Goal: Information Seeking & Learning: Learn about a topic

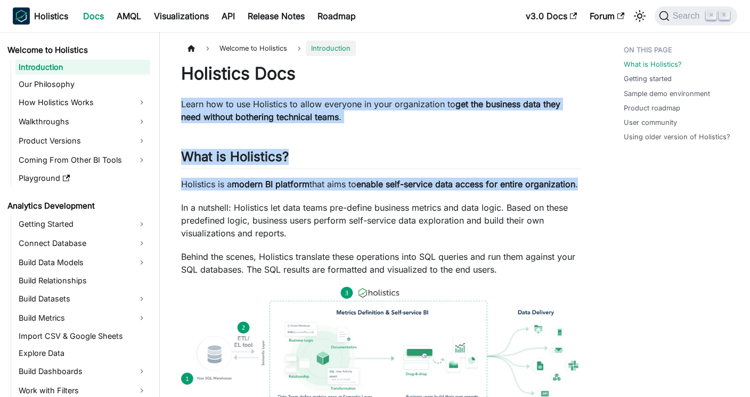
drag, startPoint x: 402, startPoint y: 199, endPoint x: 408, endPoint y: 77, distance: 122.7
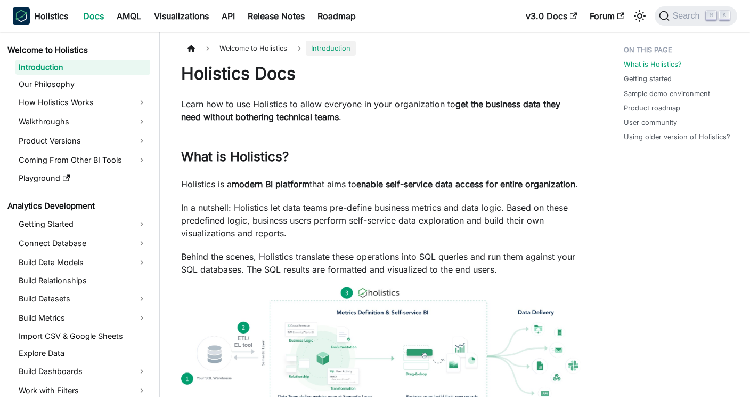
click at [314, 239] on p "In a nutshell: Holistics let data teams pre-define business metrics and data lo…" at bounding box center [381, 220] width 400 height 38
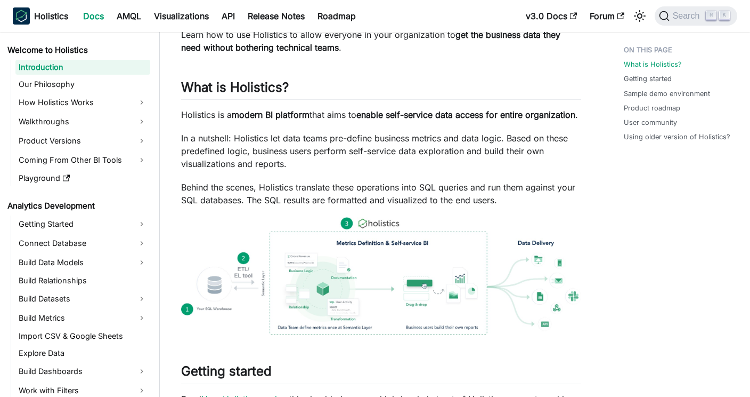
scroll to position [72, 0]
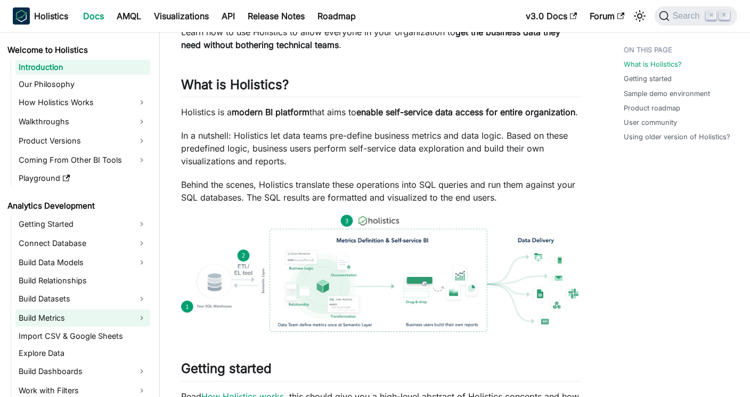
click at [49, 317] on link "Build Metrics" at bounding box center [82, 317] width 135 height 17
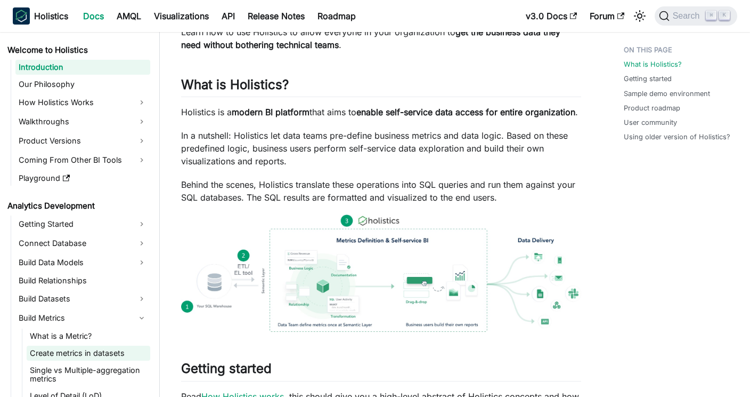
click at [75, 349] on link "Create metrics in datasets" at bounding box center [89, 352] width 124 height 15
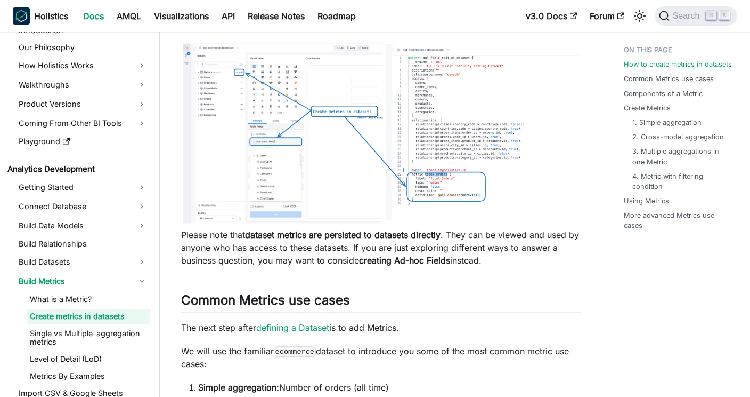
scroll to position [232, 0]
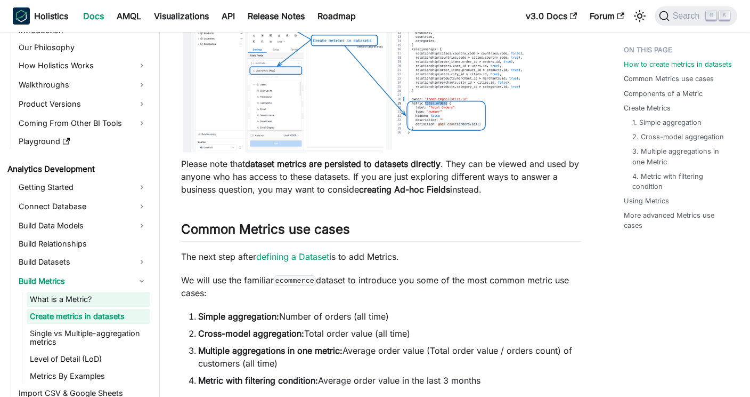
click at [63, 297] on link "What is a Metric?" at bounding box center [89, 299] width 124 height 15
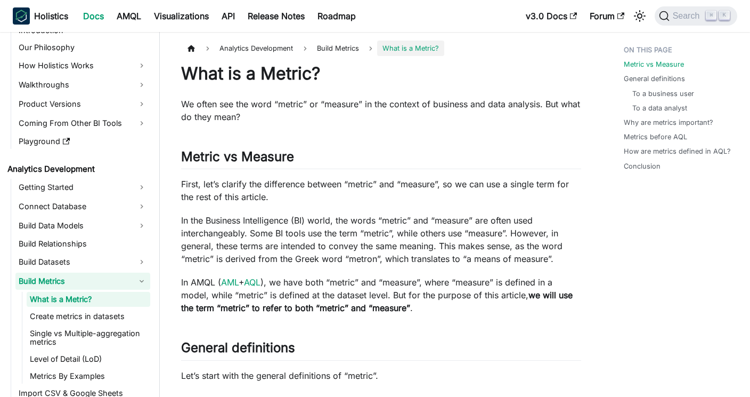
click at [62, 278] on link "Build Metrics" at bounding box center [82, 280] width 135 height 17
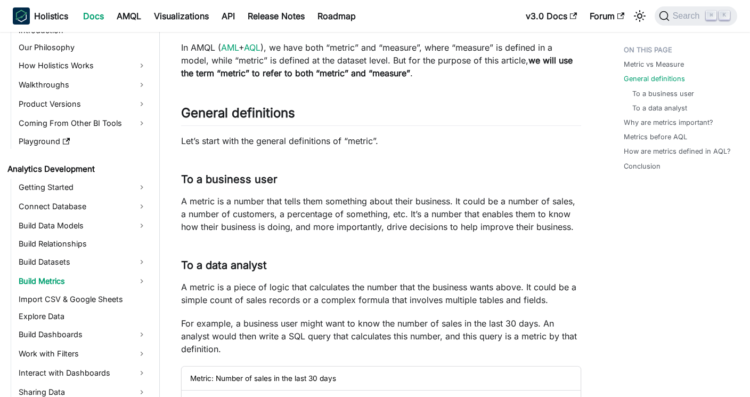
scroll to position [353, 0]
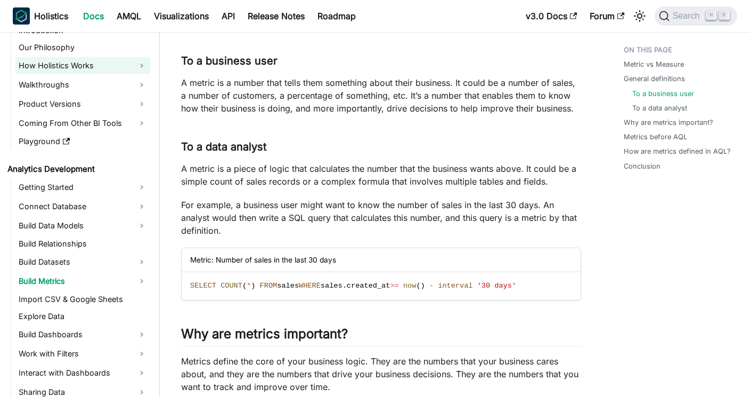
click at [78, 62] on link "How Holistics Works" at bounding box center [82, 65] width 135 height 17
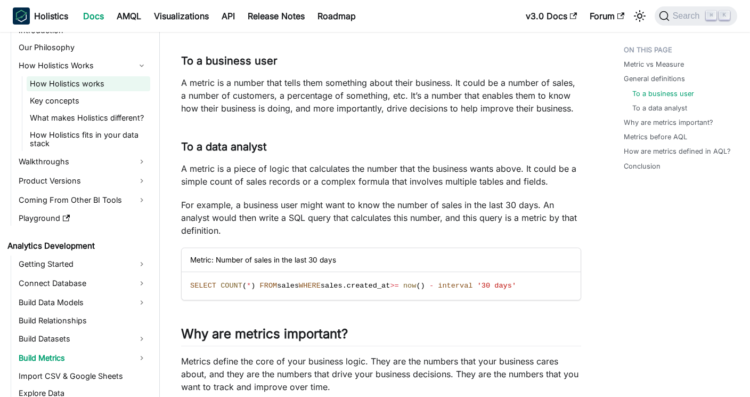
click at [79, 77] on link "How Holistics works" at bounding box center [89, 83] width 124 height 15
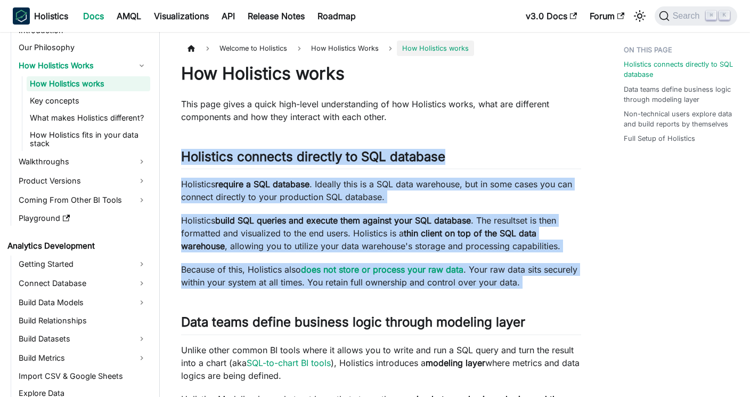
drag, startPoint x: 518, startPoint y: 292, endPoint x: 473, endPoint y: 129, distance: 168.8
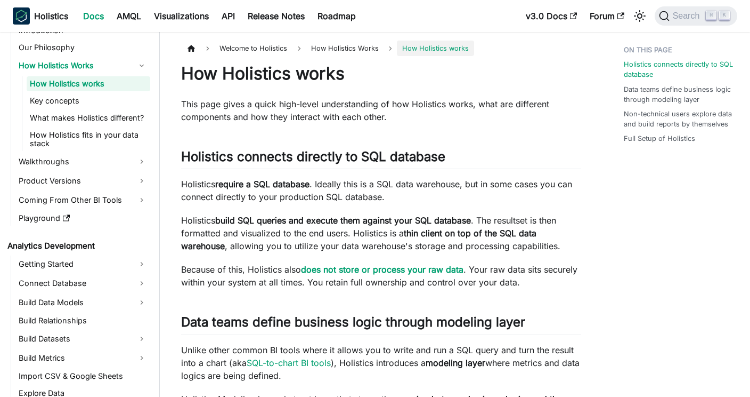
click at [391, 246] on p "Holistics build SQL queries and execute them against your SQL database . The re…" at bounding box center [381, 233] width 400 height 38
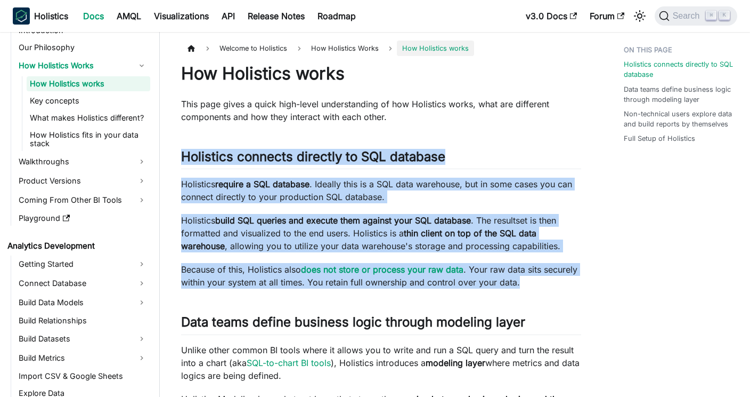
drag, startPoint x: 547, startPoint y: 287, endPoint x: 507, endPoint y: 138, distance: 155.0
drag, startPoint x: 507, startPoint y: 124, endPoint x: 537, endPoint y: 282, distance: 160.7
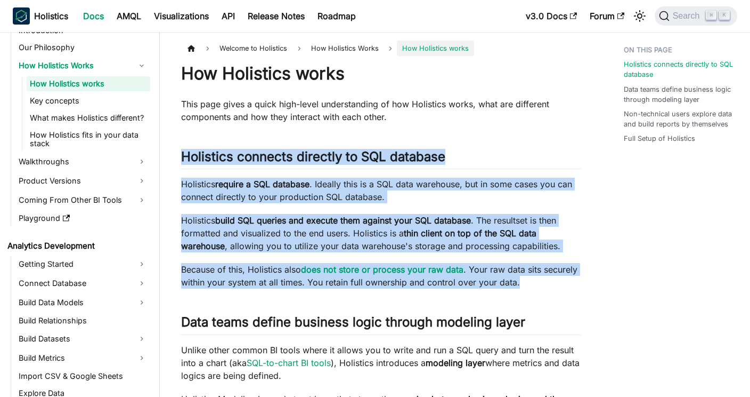
click at [425, 201] on p "Holistics require a SQL database . Ideally this is a SQL data warehouse, but in…" at bounding box center [381, 190] width 400 height 26
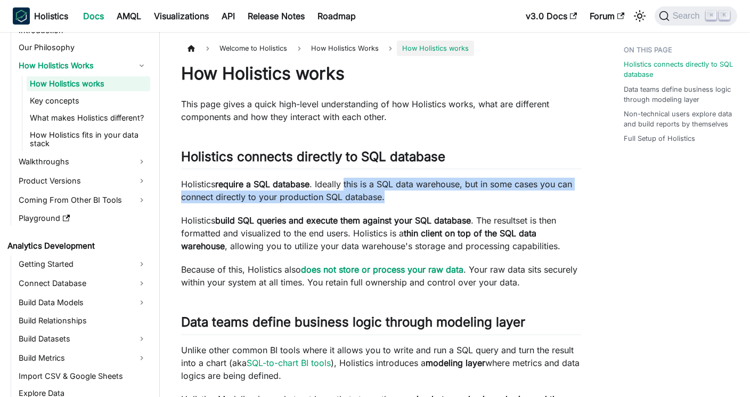
drag, startPoint x: 425, startPoint y: 201, endPoint x: 347, endPoint y: 181, distance: 80.3
click at [347, 181] on p "Holistics require a SQL database . Ideally this is a SQL data warehouse, but in…" at bounding box center [381, 190] width 400 height 26
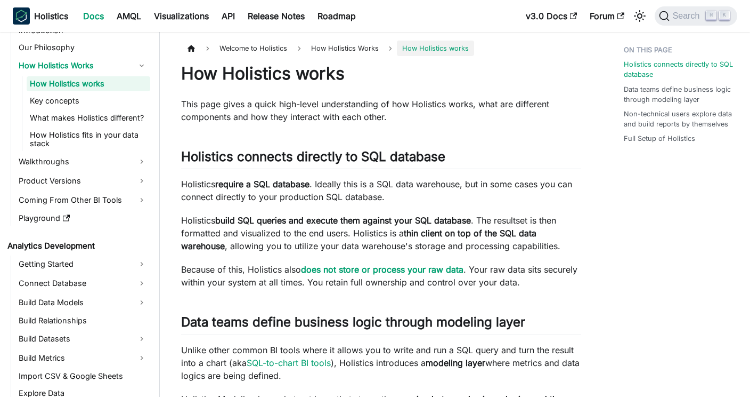
click at [347, 182] on p "Holistics require a SQL database . Ideally this is a SQL data warehouse, but in…" at bounding box center [381, 190] width 400 height 26
drag, startPoint x: 312, startPoint y: 185, endPoint x: 183, endPoint y: 184, distance: 129.5
click at [183, 184] on p "Holistics require a SQL database . Ideally this is a SQL data warehouse, but in…" at bounding box center [381, 190] width 400 height 26
copy p "Holistics require a SQL database"
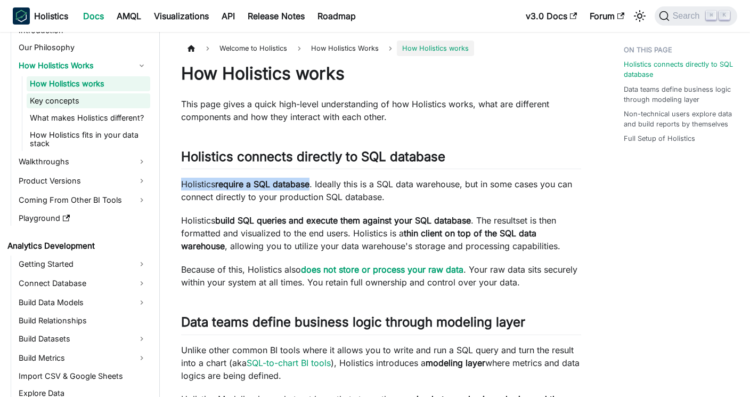
click at [100, 103] on link "Key concepts" at bounding box center [89, 100] width 124 height 15
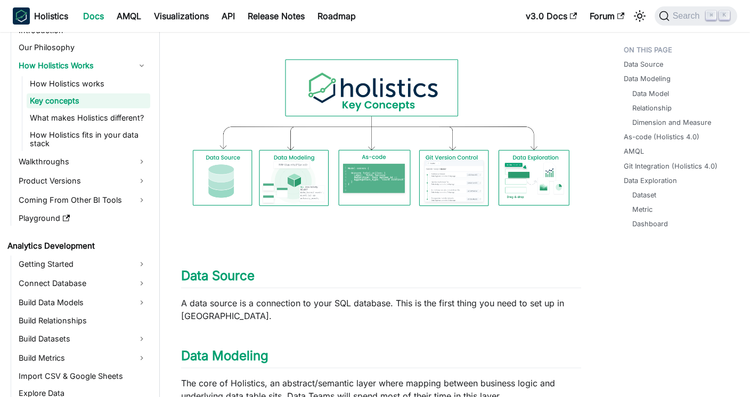
scroll to position [118, 0]
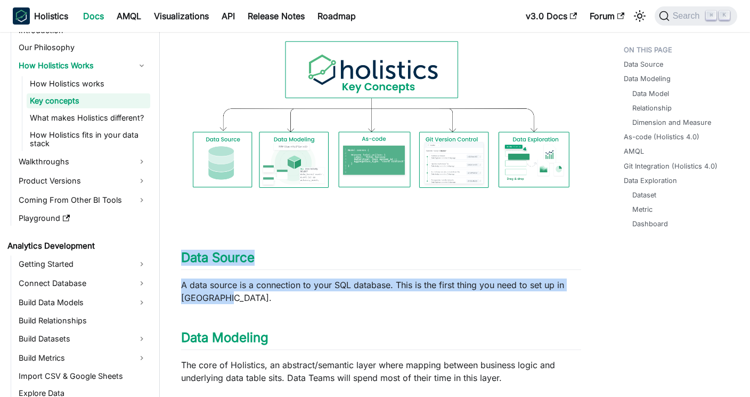
drag, startPoint x: 348, startPoint y: 295, endPoint x: 321, endPoint y: 244, distance: 57.7
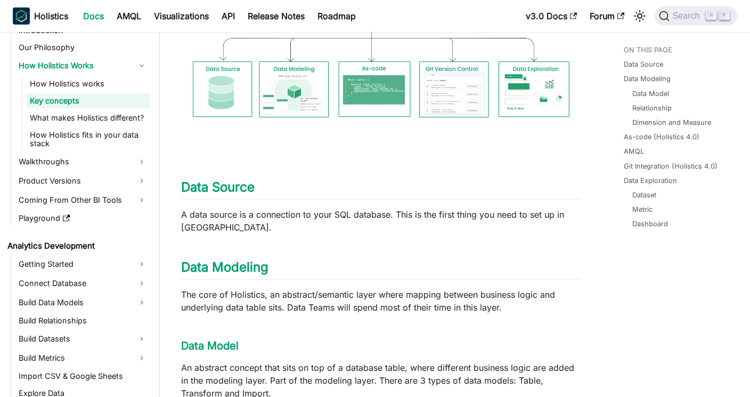
scroll to position [191, 0]
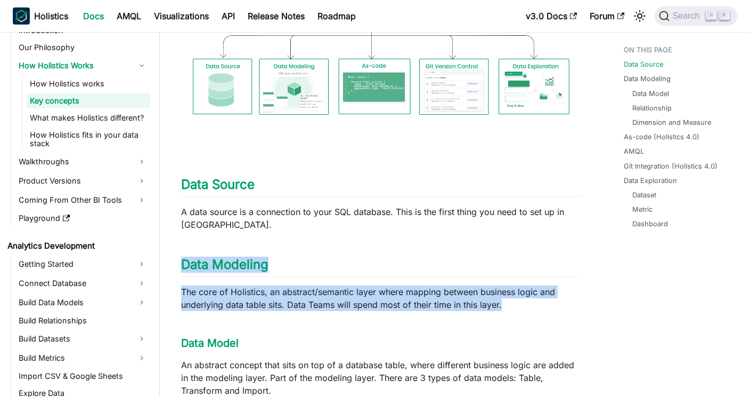
drag, startPoint x: 532, startPoint y: 307, endPoint x: 480, endPoint y: 247, distance: 79.4
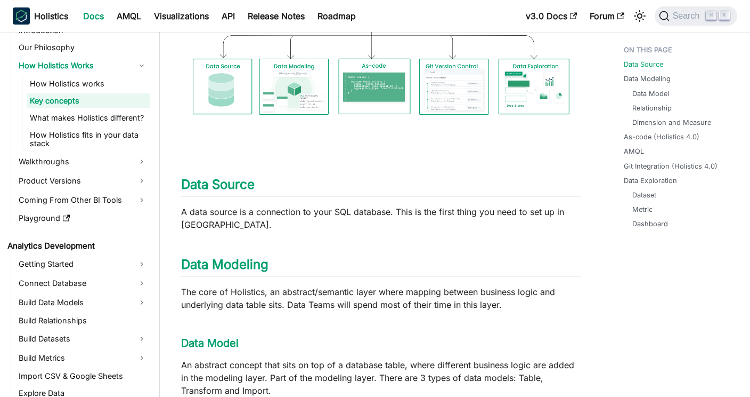
click at [470, 309] on p "The core of Holistics, an abstract/semantic layer where mapping between busines…" at bounding box center [381, 298] width 400 height 26
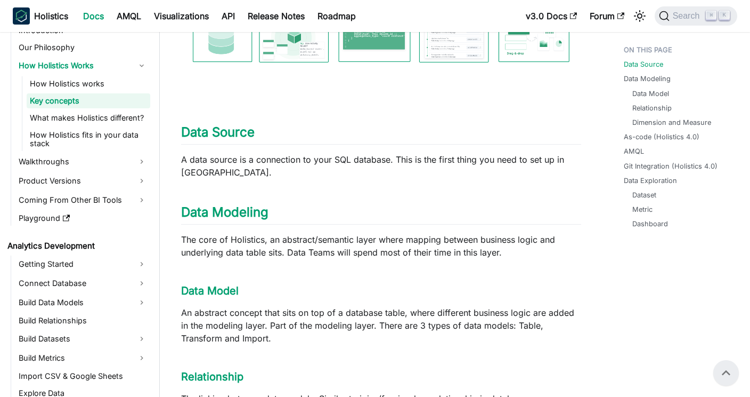
scroll to position [243, 0]
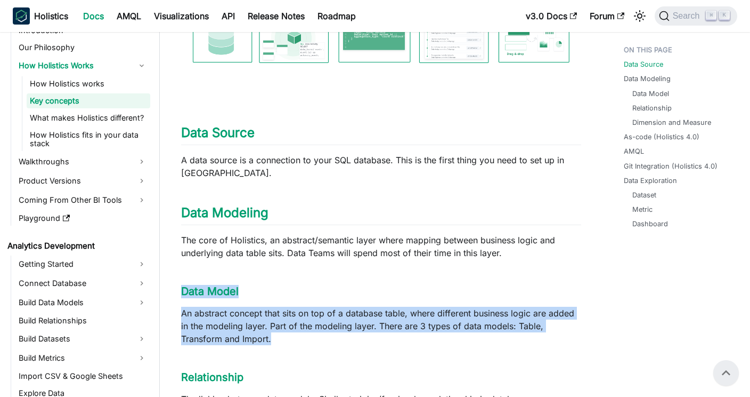
drag, startPoint x: 459, startPoint y: 342, endPoint x: 457, endPoint y: 282, distance: 59.7
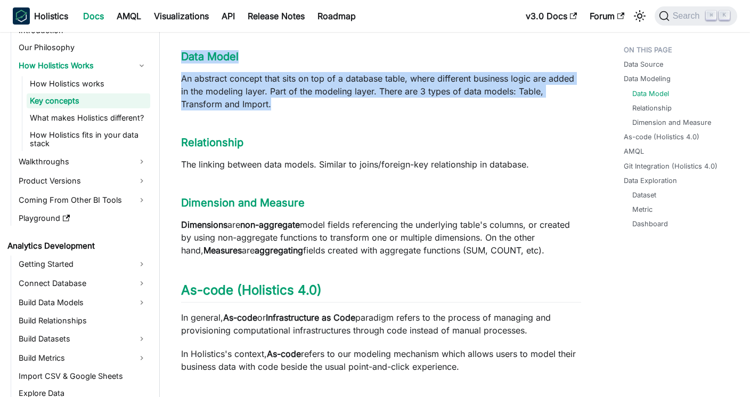
scroll to position [481, 0]
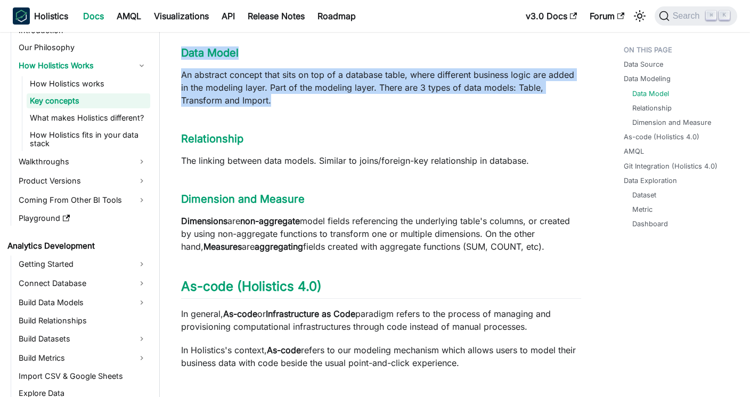
drag, startPoint x: 507, startPoint y: 362, endPoint x: 464, endPoint y: 276, distance: 97.3
click at [464, 276] on div "Key concepts This page defines frequently used terms and concepts in Holistics.…" at bounding box center [381, 310] width 400 height 1457
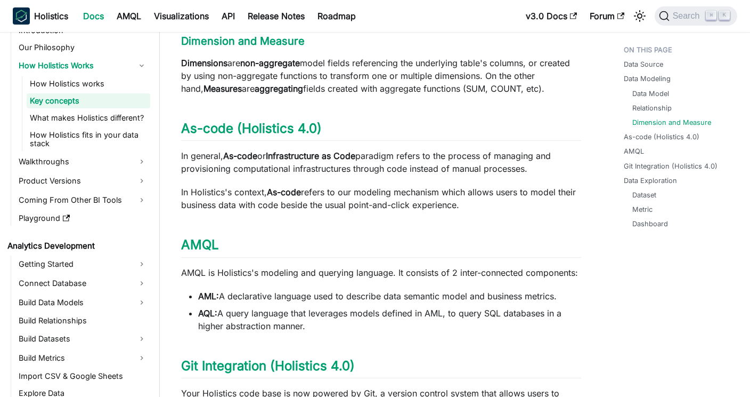
scroll to position [710, 0]
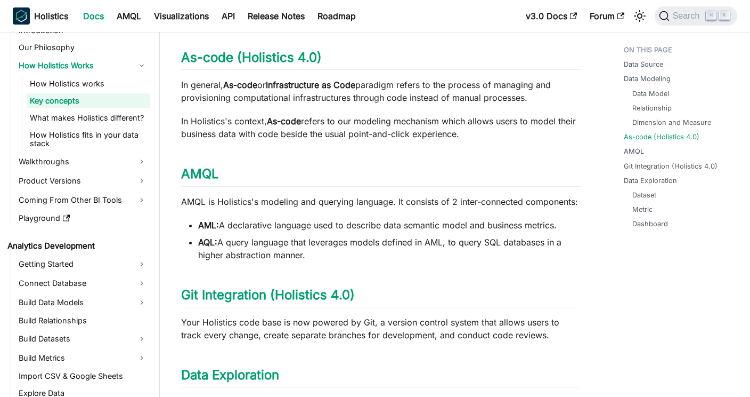
drag, startPoint x: 454, startPoint y: 254, endPoint x: 394, endPoint y: 160, distance: 111.6
click at [394, 160] on div "Key concepts This page defines frequently used terms and concepts in Holistics.…" at bounding box center [381, 81] width 400 height 1457
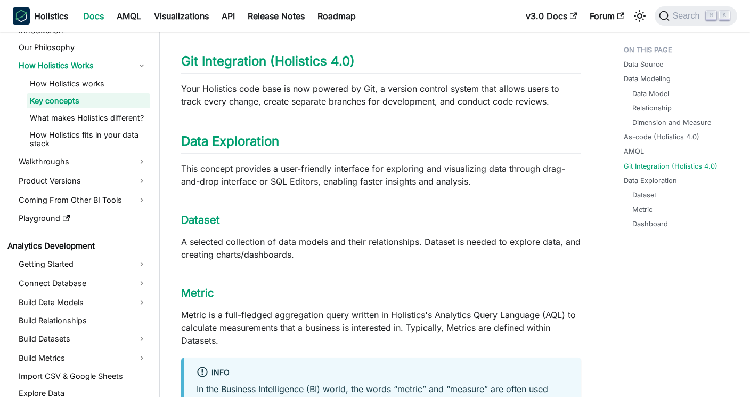
scroll to position [947, 0]
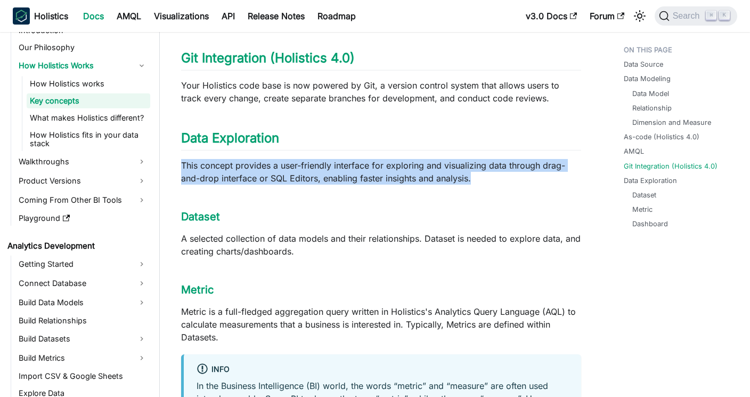
drag, startPoint x: 380, startPoint y: 140, endPoint x: 477, endPoint y: 185, distance: 107.1
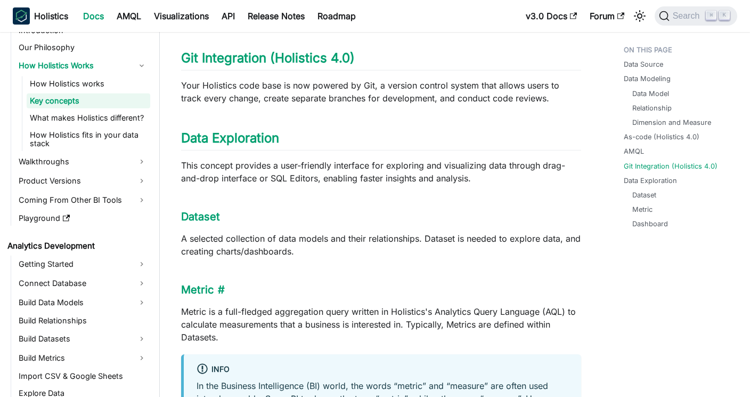
click at [435, 296] on h3 "Metric ​" at bounding box center [381, 289] width 400 height 13
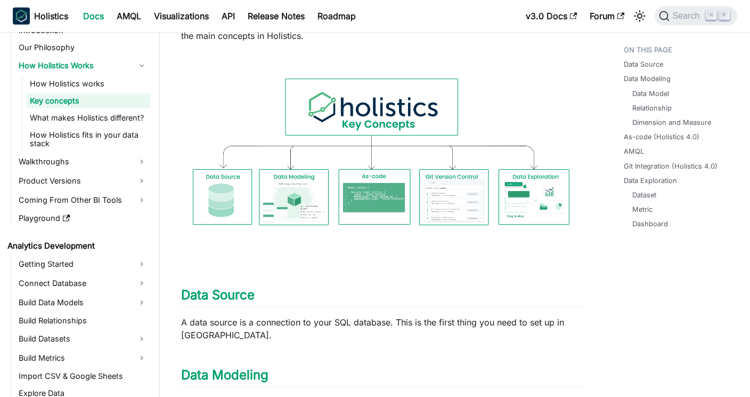
scroll to position [0, 0]
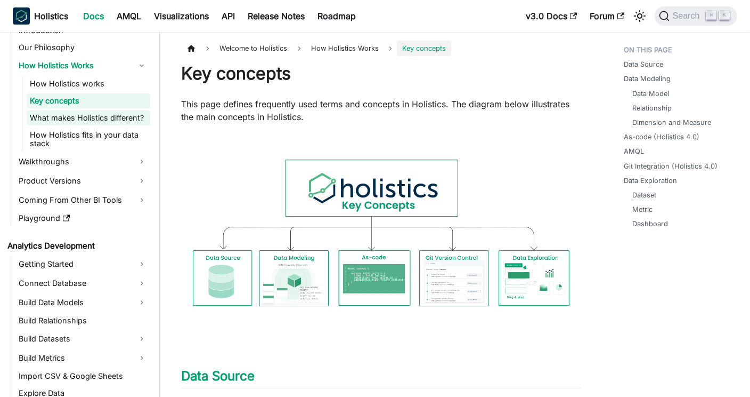
click at [102, 115] on link "What makes Holistics different?" at bounding box center [89, 117] width 124 height 15
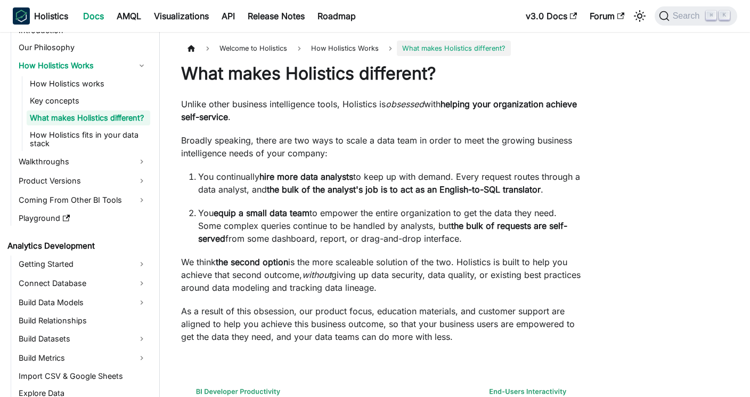
drag, startPoint x: 348, startPoint y: 96, endPoint x: 435, endPoint y: 289, distance: 211.3
click at [435, 289] on div "What makes Holistics different? Unlike other business intelligence tools, Holis…" at bounding box center [381, 324] width 400 height 522
click at [435, 289] on p "We think the second option is the more scaleable solution of the two. Holistics…" at bounding box center [381, 274] width 400 height 38
click at [61, 85] on link "How Holistics works" at bounding box center [89, 83] width 124 height 15
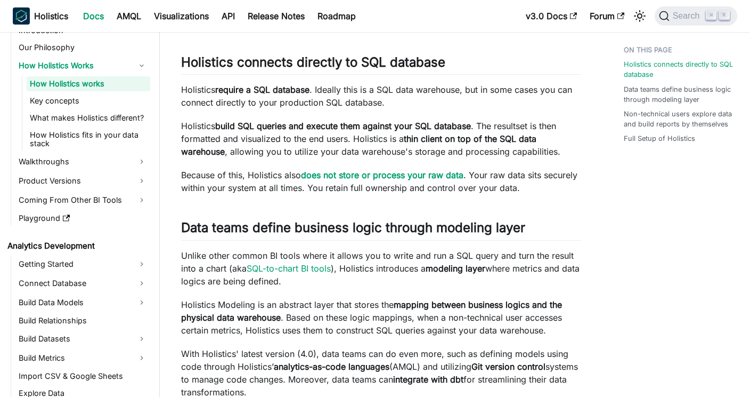
scroll to position [95, 0]
drag, startPoint x: 429, startPoint y: 285, endPoint x: 418, endPoint y: 214, distance: 71.8
click at [106, 82] on link "How Holistics works" at bounding box center [89, 83] width 124 height 15
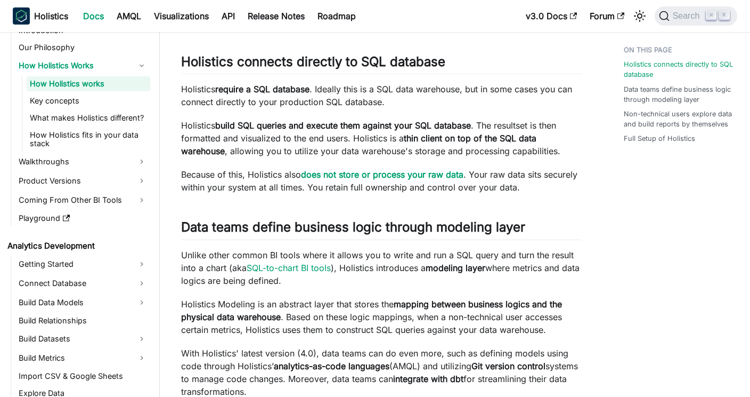
scroll to position [0, 0]
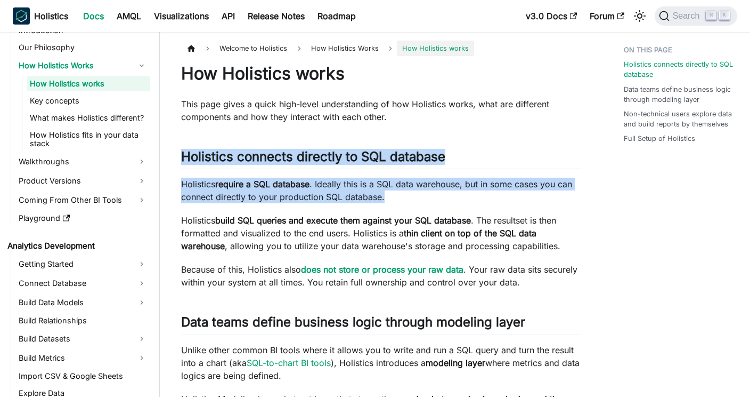
drag, startPoint x: 407, startPoint y: 202, endPoint x: 375, endPoint y: 138, distance: 71.8
click at [415, 196] on p "Holistics require a SQL database . Ideally this is a SQL data warehouse, but in…" at bounding box center [381, 190] width 400 height 26
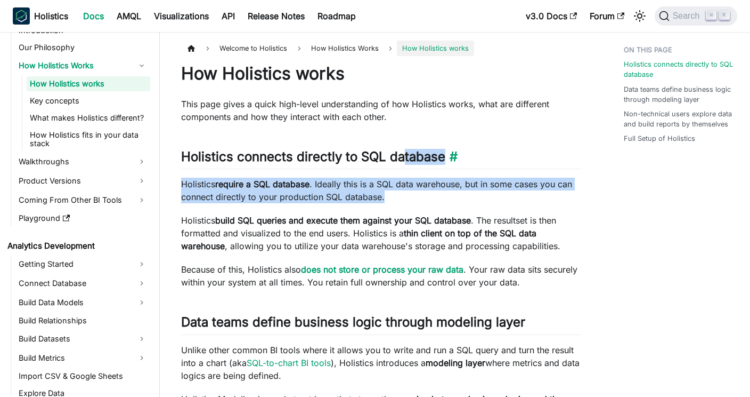
drag, startPoint x: 415, startPoint y: 197, endPoint x: 402, endPoint y: 151, distance: 47.6
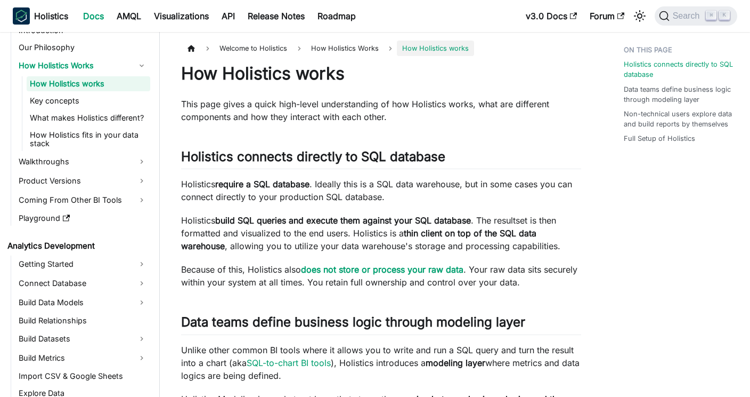
click at [345, 228] on p "Holistics build SQL queries and execute them against your SQL database . The re…" at bounding box center [381, 233] width 400 height 38
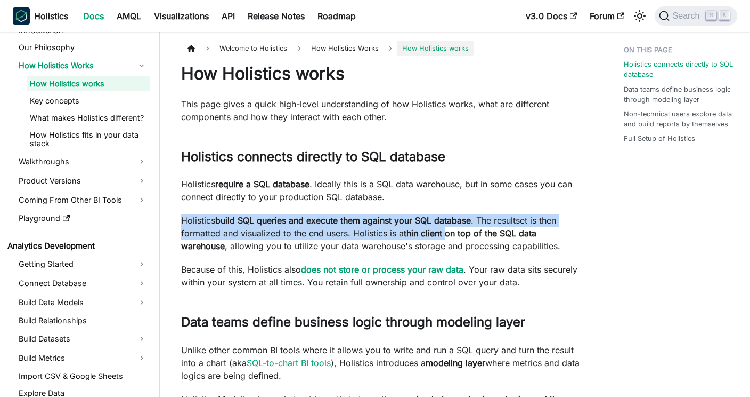
drag, startPoint x: 181, startPoint y: 221, endPoint x: 447, endPoint y: 227, distance: 266.6
click at [447, 227] on p "Holistics build SQL queries and execute them against your SQL database . The re…" at bounding box center [381, 233] width 400 height 38
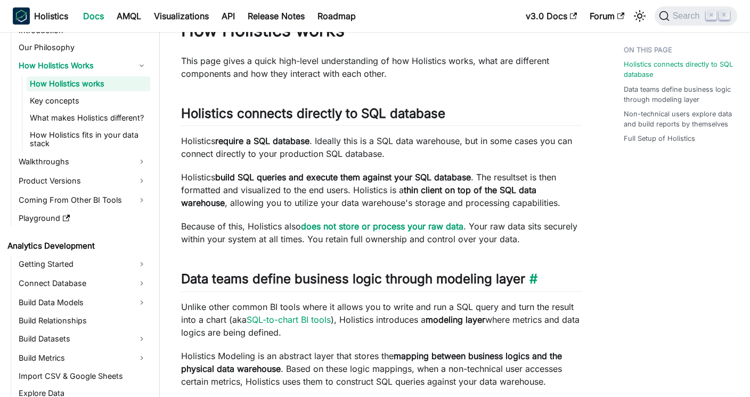
scroll to position [105, 0]
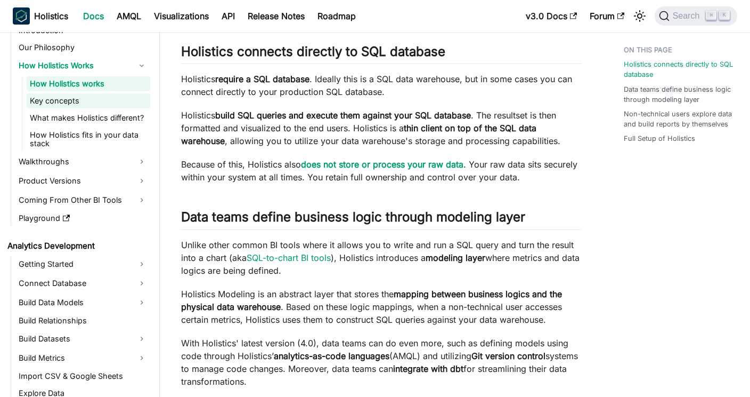
click at [77, 106] on link "Key concepts" at bounding box center [89, 100] width 124 height 15
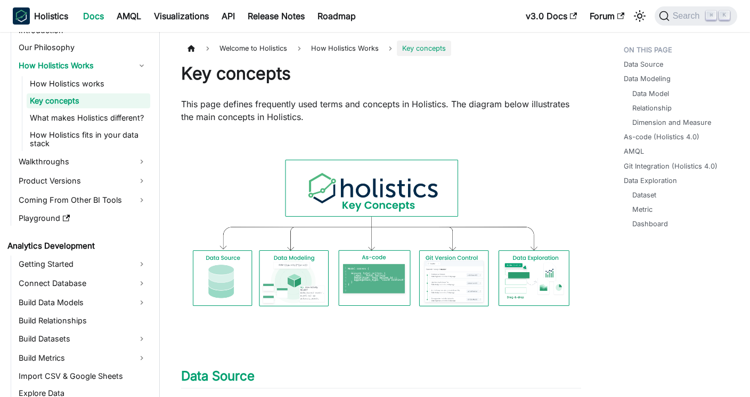
scroll to position [307, 0]
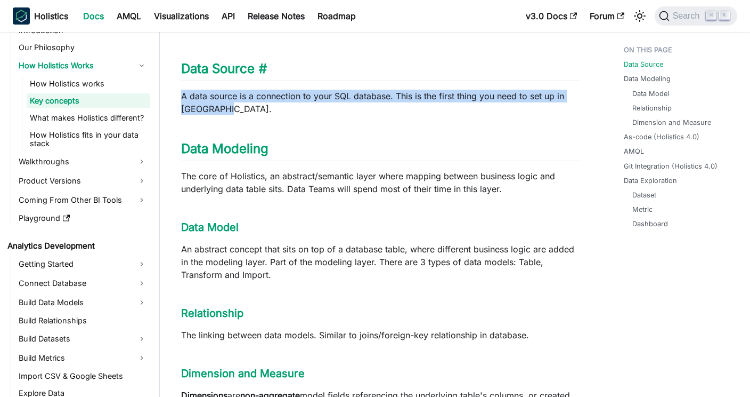
drag, startPoint x: 436, startPoint y: 114, endPoint x: 419, endPoint y: 77, distance: 40.3
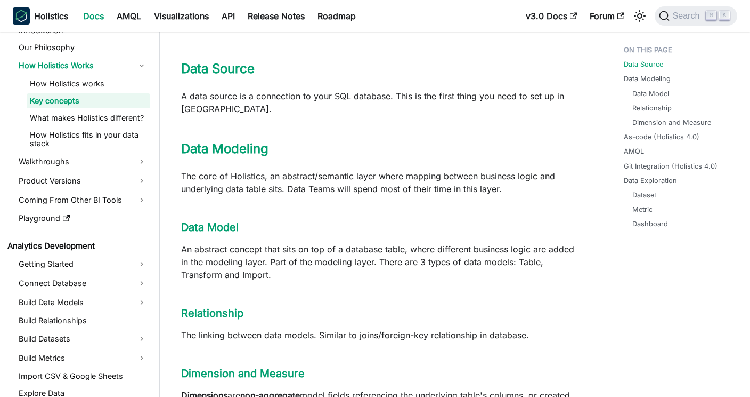
click at [447, 115] on p "A data source is a connection to your SQL database. This is the first thing you…" at bounding box center [381, 103] width 400 height 26
click at [76, 83] on link "How Holistics works" at bounding box center [89, 83] width 124 height 15
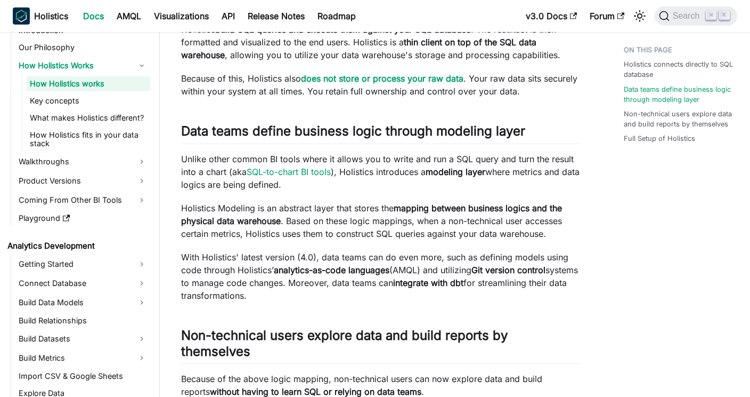
scroll to position [219, 0]
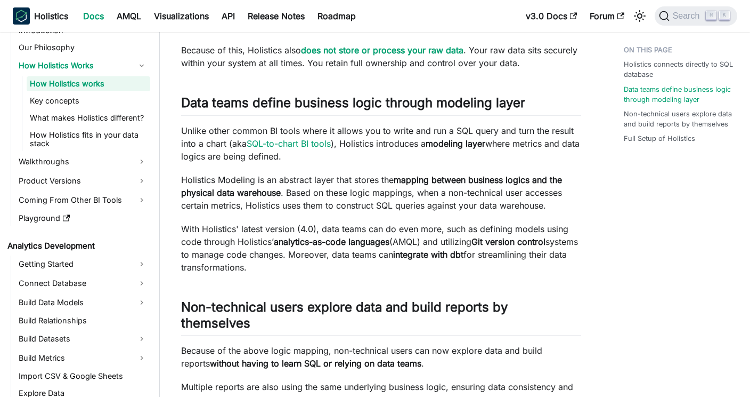
drag, startPoint x: 399, startPoint y: 91, endPoint x: 403, endPoint y: 161, distance: 70.0
click at [403, 161] on div "How Holistics works This page gives a quick high-level understanding of how Hol…" at bounding box center [381, 322] width 400 height 957
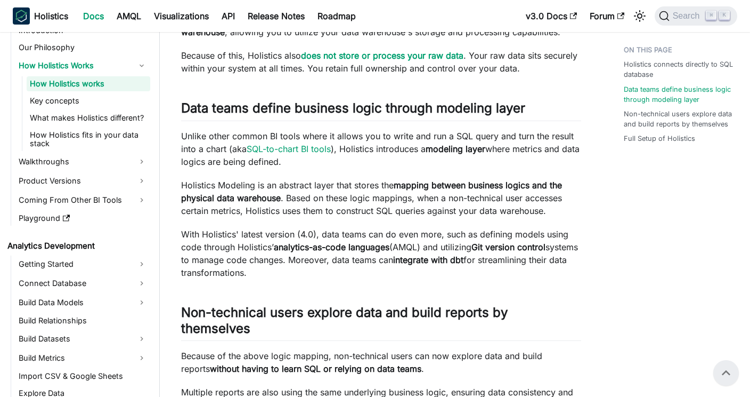
scroll to position [0, 0]
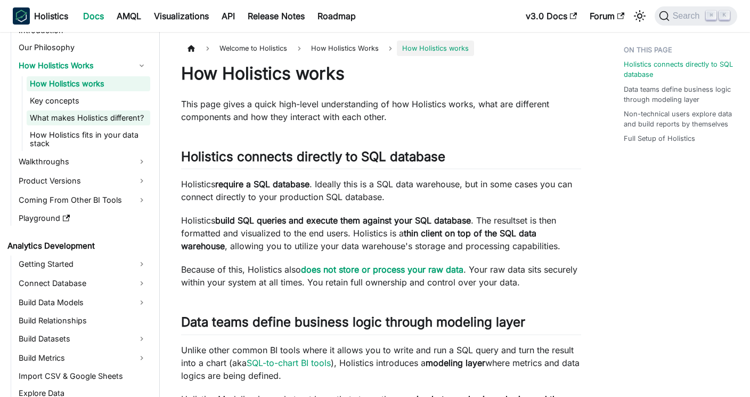
click at [85, 119] on link "What makes Holistics different?" at bounding box center [89, 117] width 124 height 15
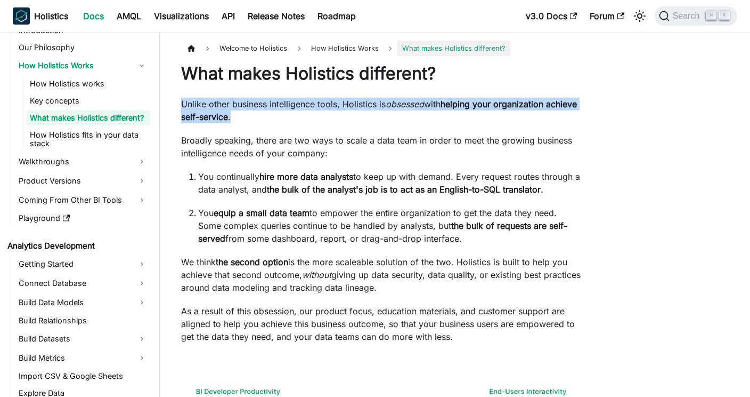
drag, startPoint x: 377, startPoint y: 123, endPoint x: 362, endPoint y: 95, distance: 31.3
click at [362, 95] on div "What makes Holistics different? Unlike other business intelligence tools, Holis…" at bounding box center [381, 324] width 400 height 522
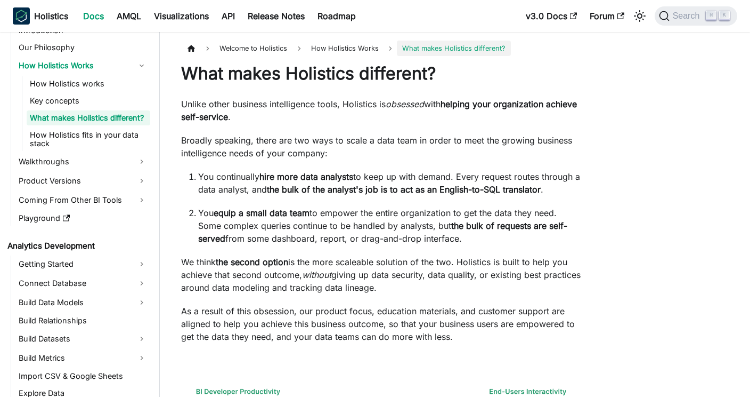
click at [402, 191] on strong "the bulk of the analyst's job is to act as an English-to-SQL translator" at bounding box center [404, 189] width 274 height 11
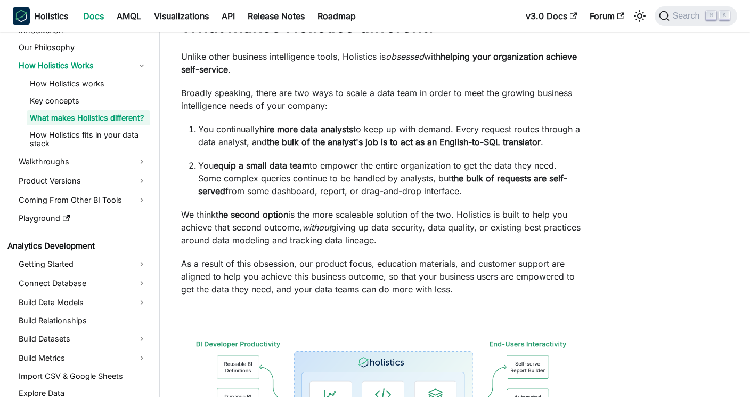
scroll to position [41, 0]
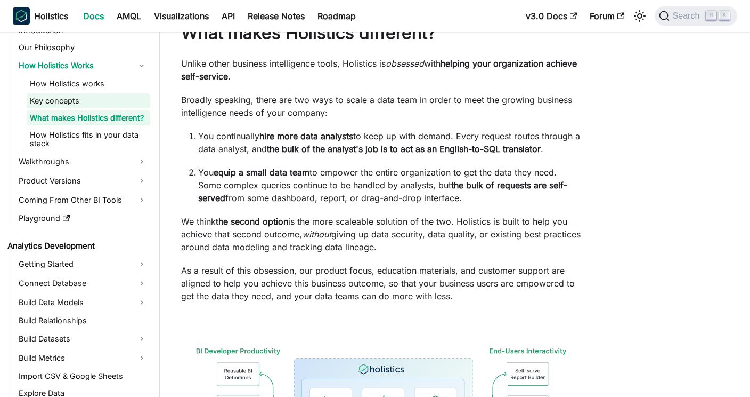
click at [87, 100] on link "Key concepts" at bounding box center [89, 100] width 124 height 15
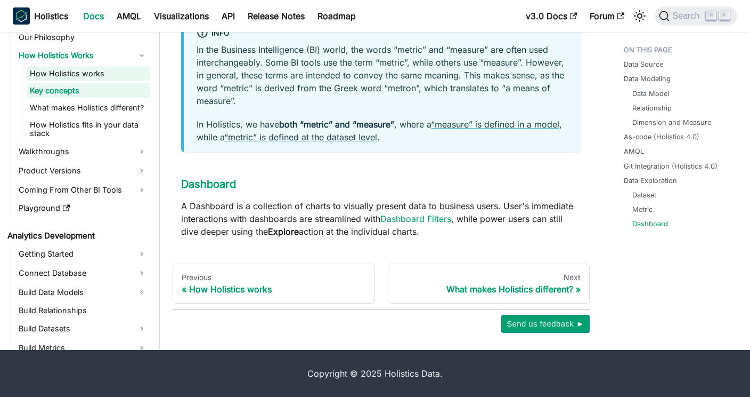
click at [99, 77] on link "How Holistics works" at bounding box center [89, 73] width 124 height 15
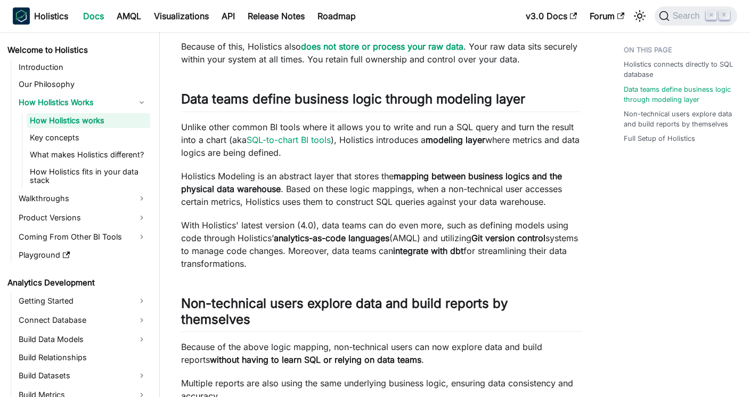
scroll to position [264, 0]
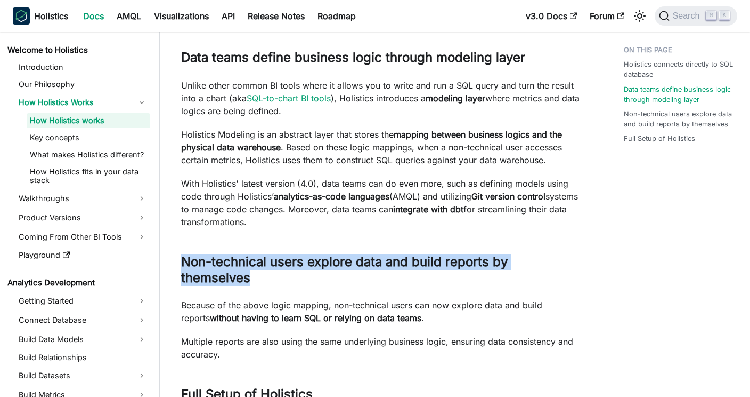
drag, startPoint x: 410, startPoint y: 281, endPoint x: 399, endPoint y: 235, distance: 47.2
click at [399, 235] on div "How Holistics works This page gives a quick high-level understanding of how Hol…" at bounding box center [381, 277] width 400 height 957
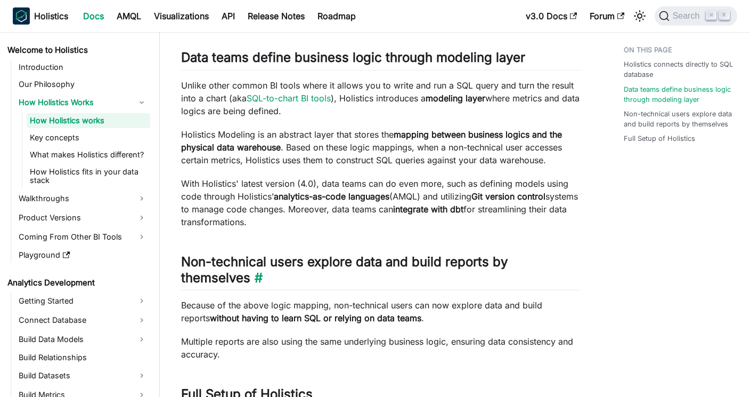
click at [377, 268] on h2 "Non-technical users explore data and build reports by themselves ​" at bounding box center [381, 272] width 400 height 36
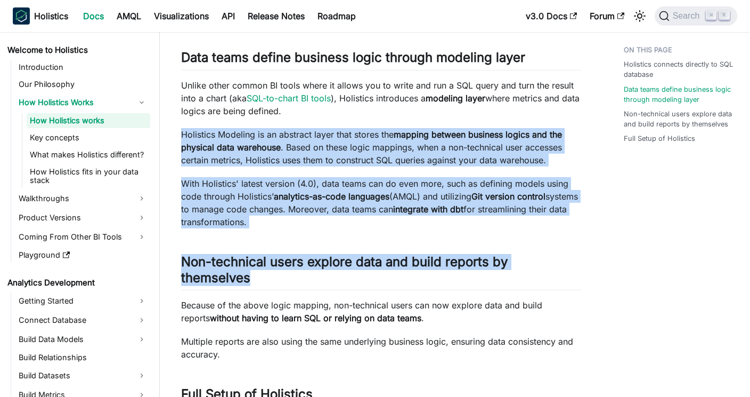
drag, startPoint x: 342, startPoint y: 286, endPoint x: 354, endPoint y: 116, distance: 171.0
click at [352, 116] on div "How Holistics works This page gives a quick high-level understanding of how Hol…" at bounding box center [381, 277] width 400 height 957
click at [382, 111] on p "Unlike other common BI tools where it allows you to write and run a SQL query a…" at bounding box center [381, 98] width 400 height 38
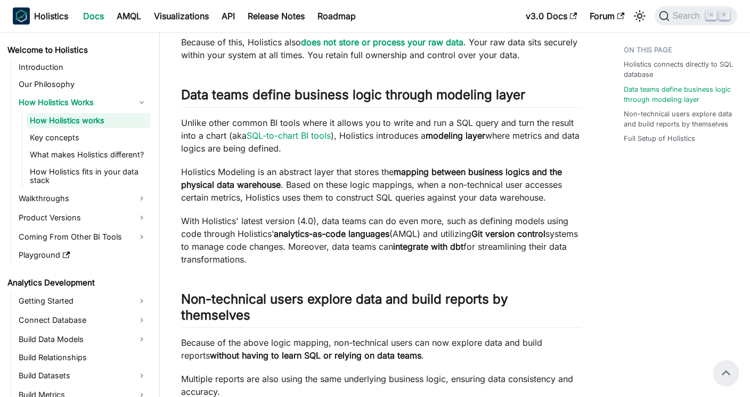
scroll to position [199, 0]
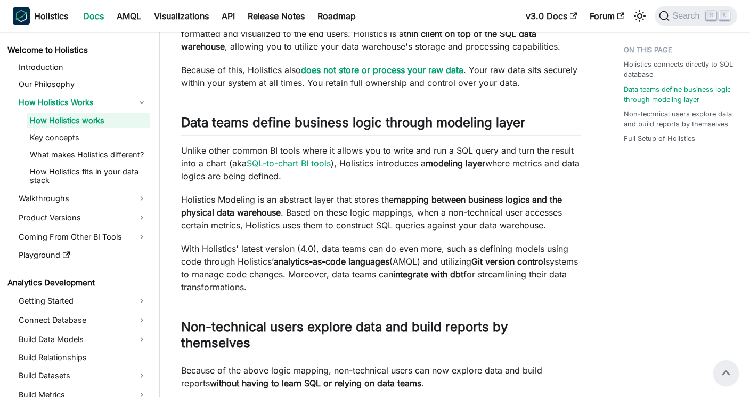
drag, startPoint x: 382, startPoint y: 151, endPoint x: 424, endPoint y: 174, distance: 48.4
click at [424, 174] on p "Unlike other common BI tools where it allows you to write and run a SQL query a…" at bounding box center [381, 163] width 400 height 38
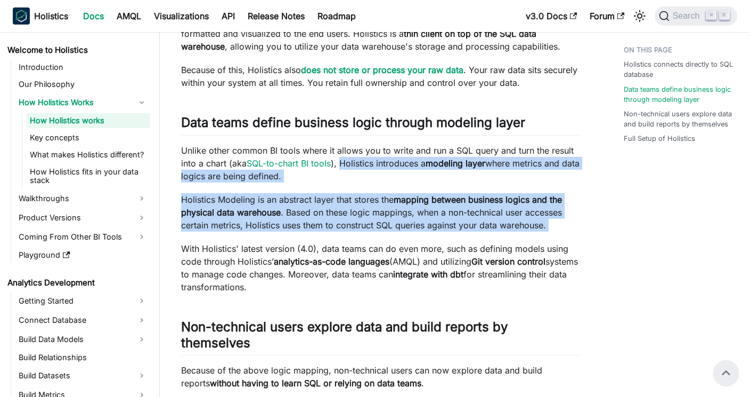
drag, startPoint x: 342, startPoint y: 162, endPoint x: 423, endPoint y: 234, distance: 108.4
click at [423, 234] on div "How Holistics works This page gives a quick high-level understanding of how Hol…" at bounding box center [381, 342] width 400 height 957
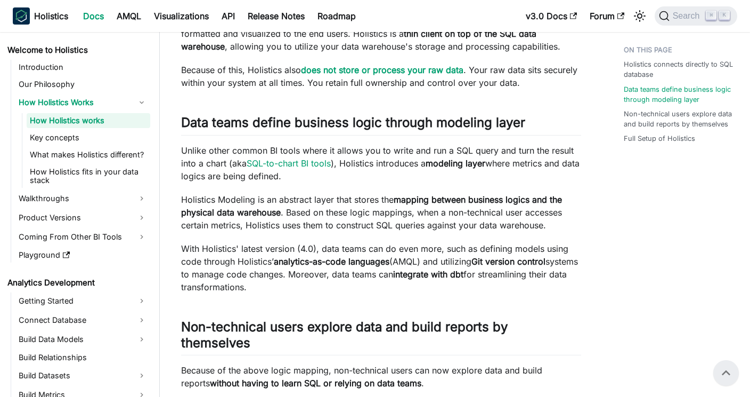
click at [438, 289] on p "With Holistics' latest version (4.0), data teams can do even more, such as defi…" at bounding box center [381, 267] width 400 height 51
drag, startPoint x: 438, startPoint y: 289, endPoint x: 386, endPoint y: 208, distance: 95.4
click at [386, 208] on div "How Holistics works This page gives a quick high-level understanding of how Hol…" at bounding box center [381, 342] width 400 height 957
click at [385, 209] on p "Holistics Modeling is an abstract layer that stores the mapping between busines…" at bounding box center [381, 212] width 400 height 38
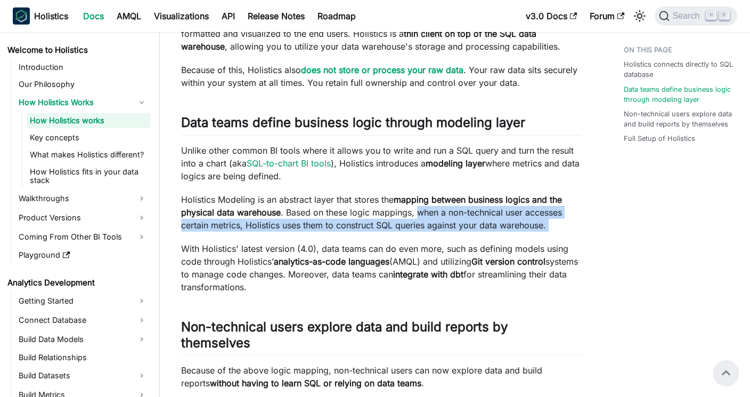
drag, startPoint x: 417, startPoint y: 213, endPoint x: 568, endPoint y: 231, distance: 152.0
click at [568, 231] on div "How Holistics works This page gives a quick high-level understanding of how Hol…" at bounding box center [381, 342] width 400 height 957
copy div "when a non-technical user accesses certain metrics, Holistics uses them to cons…"
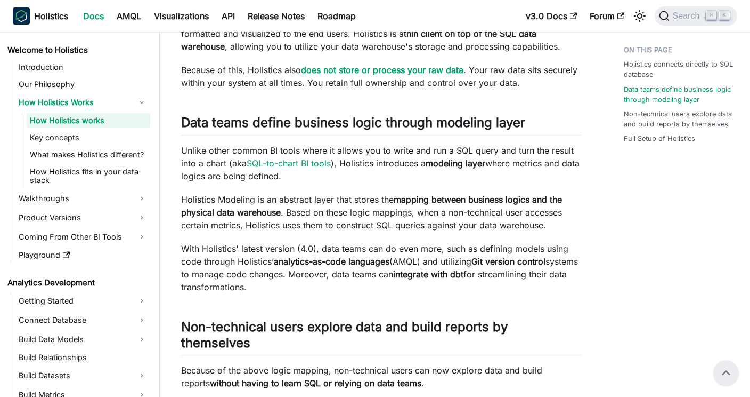
click at [432, 285] on p "With Holistics' latest version (4.0), data teams can do even more, such as defi…" at bounding box center [381, 267] width 400 height 51
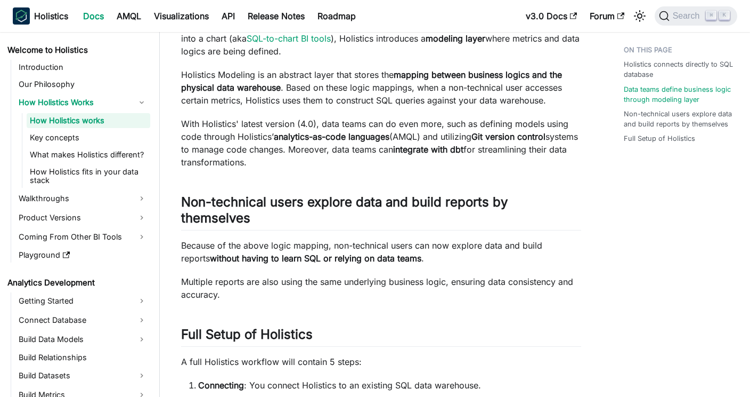
scroll to position [334, 0]
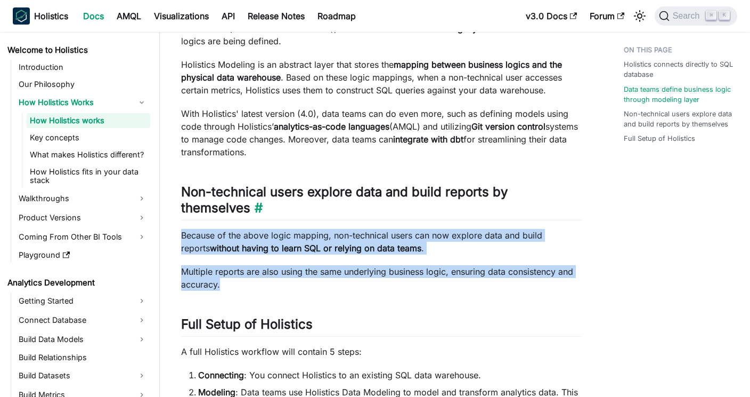
drag, startPoint x: 432, startPoint y: 285, endPoint x: 407, endPoint y: 215, distance: 73.7
click at [407, 216] on div "How Holistics works This page gives a quick high-level understanding of how Hol…" at bounding box center [381, 207] width 400 height 957
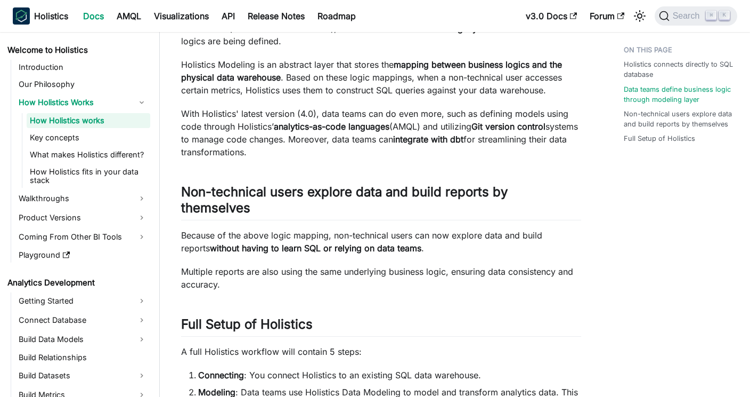
click at [407, 289] on p "Multiple reports are also using the same underlying business logic, ensuring da…" at bounding box center [381, 278] width 400 height 26
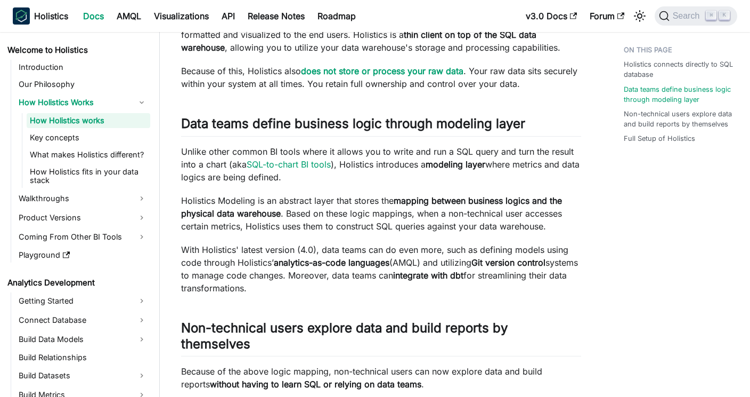
scroll to position [217, 0]
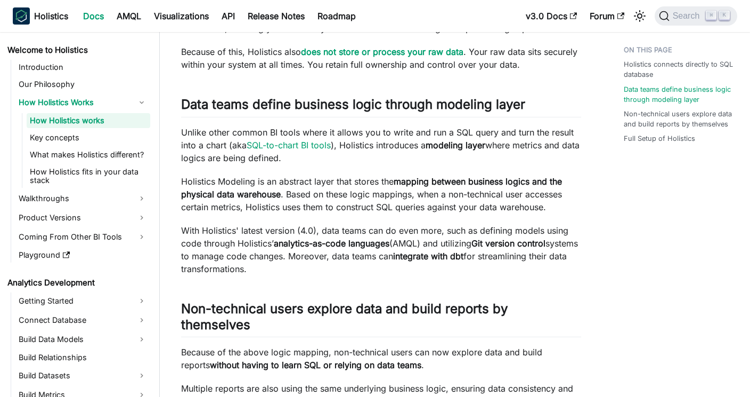
drag, startPoint x: 423, startPoint y: 155, endPoint x: 411, endPoint y: 93, distance: 62.9
click at [411, 94] on div "How Holistics works This page gives a quick high-level understanding of how Hol…" at bounding box center [381, 323] width 400 height 957
click at [405, 165] on div "How Holistics works This page gives a quick high-level understanding of how Hol…" at bounding box center [381, 323] width 400 height 957
drag, startPoint x: 380, startPoint y: 159, endPoint x: 548, endPoint y: 207, distance: 174.6
click at [548, 207] on div "How Holistics works This page gives a quick high-level understanding of how Hol…" at bounding box center [381, 323] width 400 height 957
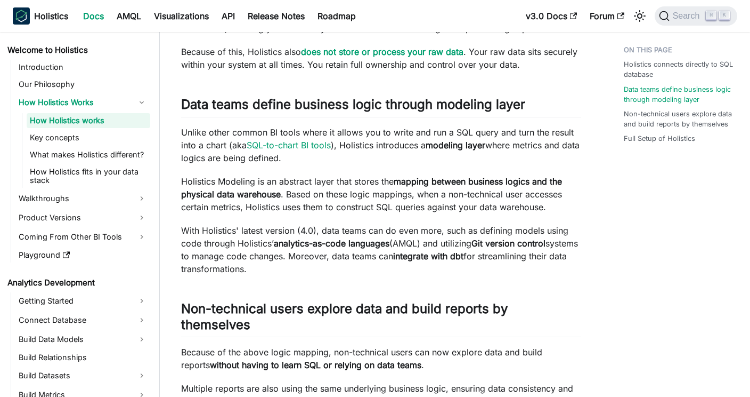
click at [548, 208] on p "Holistics Modeling is an abstract layer that stores the mapping between busines…" at bounding box center [381, 194] width 400 height 38
drag, startPoint x: 549, startPoint y: 209, endPoint x: 543, endPoint y: 160, distance: 48.9
click at [543, 160] on div "How Holistics works This page gives a quick high-level understanding of how Hol…" at bounding box center [381, 323] width 400 height 957
click at [543, 160] on p "Unlike other common BI tools where it allows you to write and run a SQL query a…" at bounding box center [381, 145] width 400 height 38
click at [79, 136] on link "Key concepts" at bounding box center [89, 137] width 124 height 15
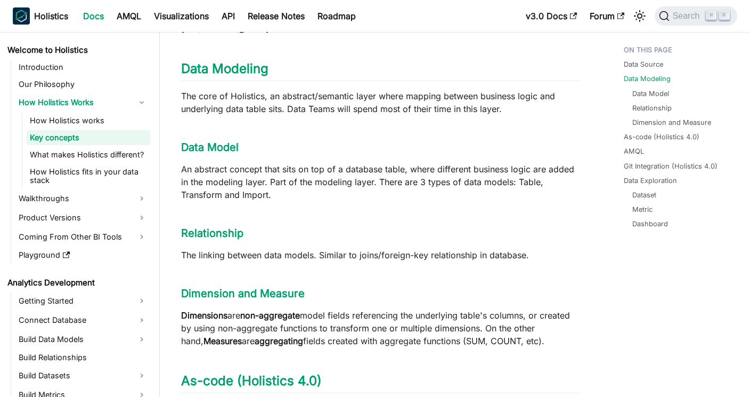
scroll to position [419, 0]
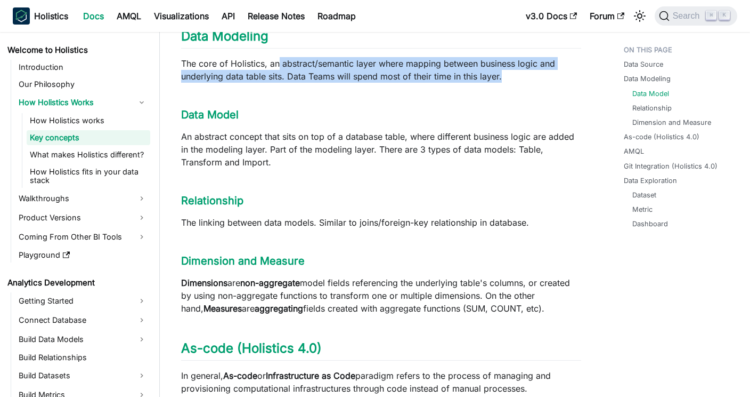
drag, startPoint x: 280, startPoint y: 64, endPoint x: 523, endPoint y: 79, distance: 244.0
click at [523, 79] on p "The core of Holistics, an abstract/semantic layer where mapping between busines…" at bounding box center [381, 70] width 400 height 26
drag, startPoint x: 523, startPoint y: 79, endPoint x: 312, endPoint y: 61, distance: 211.8
click at [312, 61] on p "The core of Holistics, an abstract/semantic layer where mapping between busines…" at bounding box center [381, 70] width 400 height 26
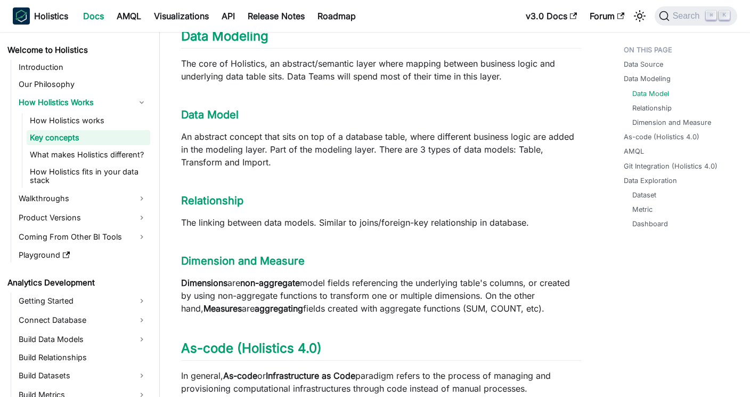
click at [314, 76] on p "The core of Holistics, an abstract/semantic layer where mapping between busines…" at bounding box center [381, 70] width 400 height 26
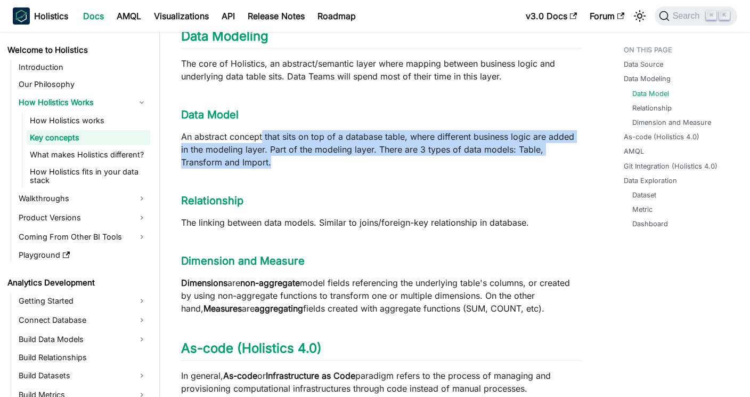
drag, startPoint x: 264, startPoint y: 134, endPoint x: 361, endPoint y: 178, distance: 106.4
click at [361, 178] on div "Key concepts This page defines frequently used terms and concepts in Holistics.…" at bounding box center [381, 371] width 400 height 1457
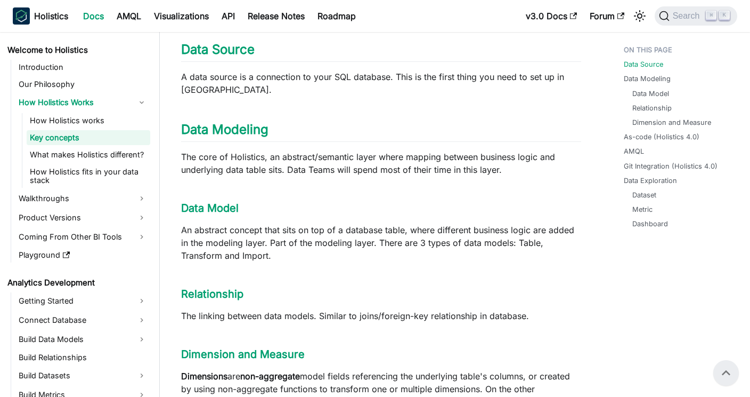
scroll to position [322, 0]
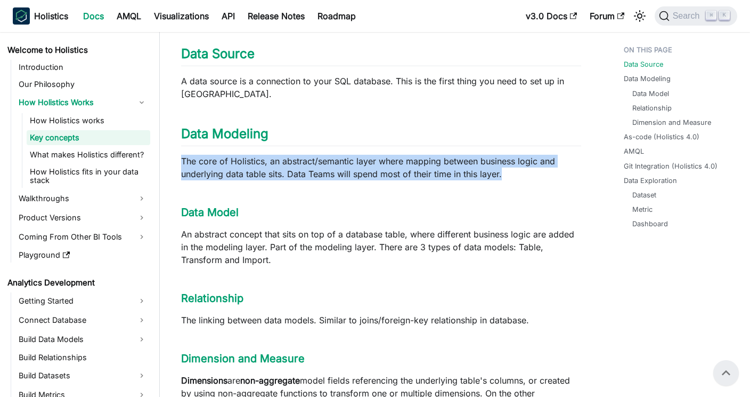
drag, startPoint x: 183, startPoint y: 162, endPoint x: 522, endPoint y: 183, distance: 340.2
copy div "The core of Holistics, an abstract/semantic layer where mapping between busines…"
click at [83, 121] on link "How Holistics works" at bounding box center [89, 120] width 124 height 15
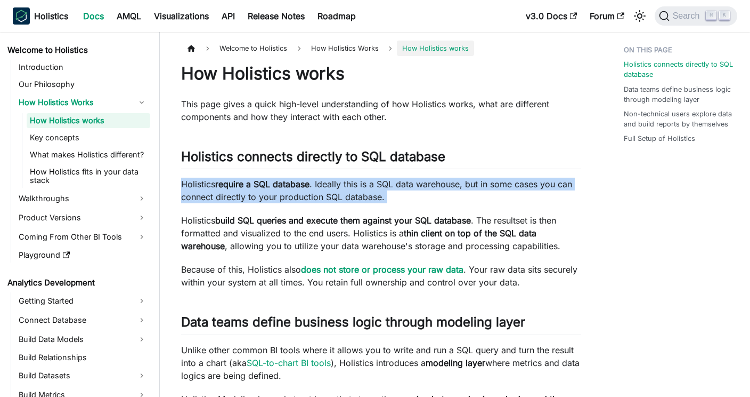
drag, startPoint x: 182, startPoint y: 185, endPoint x: 434, endPoint y: 207, distance: 253.0
copy div "Holistics require a SQL database . Ideally this is a SQL data warehouse, but in…"
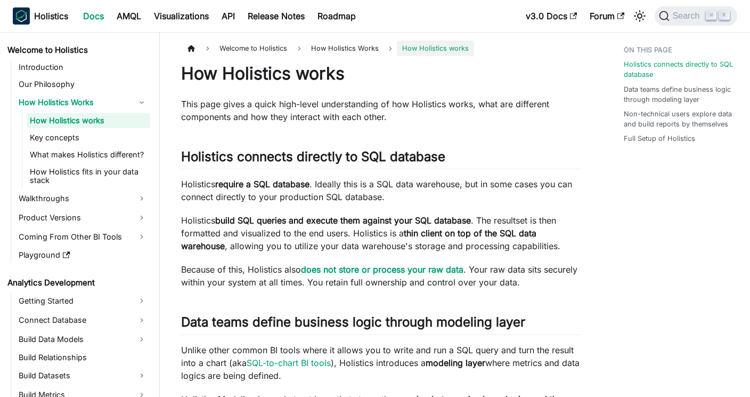
click at [389, 241] on p "Holistics build SQL queries and execute them against your SQL database . The re…" at bounding box center [381, 233] width 400 height 38
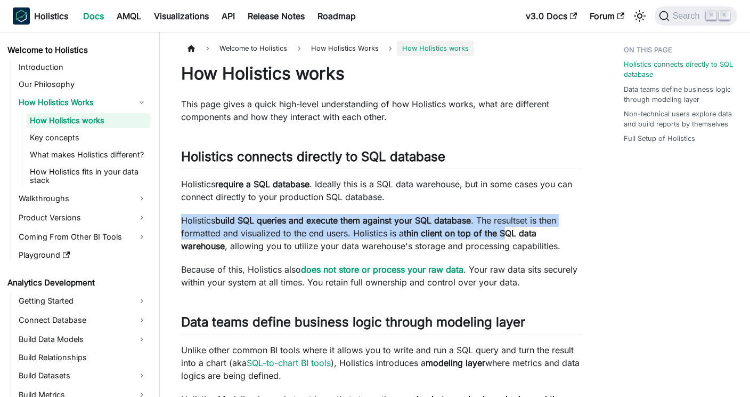
drag, startPoint x: 182, startPoint y: 222, endPoint x: 503, endPoint y: 227, distance: 321.4
click at [504, 230] on p "Holistics build SQL queries and execute them against your SQL database . The re…" at bounding box center [381, 233] width 400 height 38
click at [520, 233] on strong "thin client on top of the SQL data warehouse" at bounding box center [359, 239] width 356 height 23
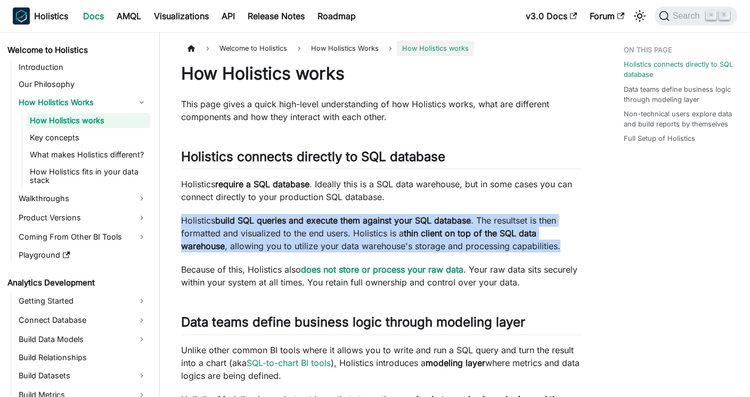
drag, startPoint x: 561, startPoint y: 247, endPoint x: 177, endPoint y: 222, distance: 384.0
copy p "Holistics build SQL queries and execute them against your SQL database . The re…"
click at [394, 239] on p "Holistics build SQL queries and execute them against your SQL database . The re…" at bounding box center [381, 233] width 400 height 38
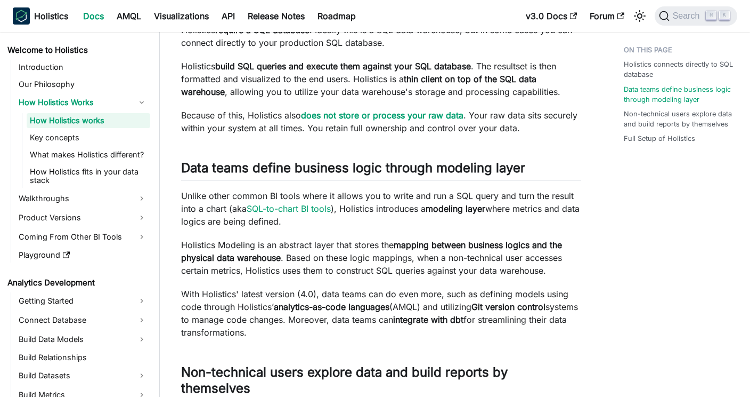
scroll to position [156, 0]
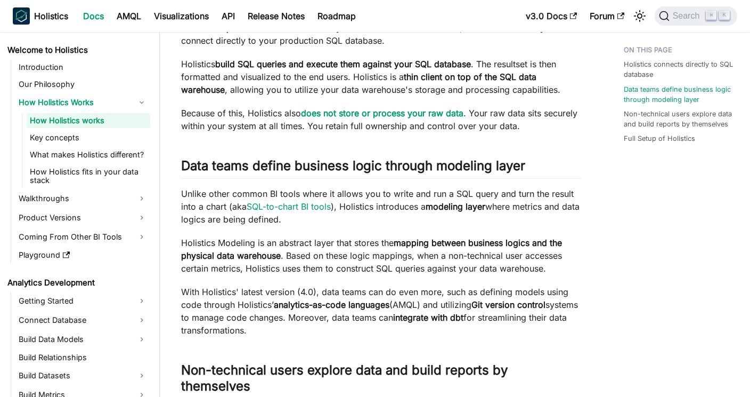
drag, startPoint x: 463, startPoint y: 222, endPoint x: 417, endPoint y: 150, distance: 85.3
click at [417, 150] on div "How Holistics works This page gives a quick high-level understanding of how Hol…" at bounding box center [381, 385] width 400 height 957
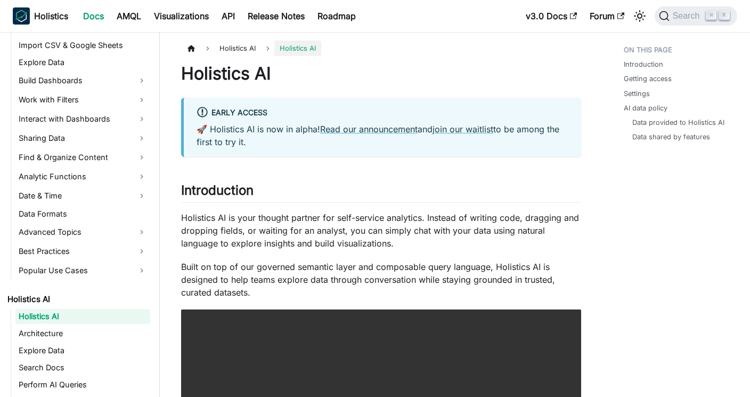
click at [504, 248] on p "Holistics AI is your thought partner for self-service analytics. Instead of wri…" at bounding box center [381, 230] width 400 height 38
